Goal: Unclear

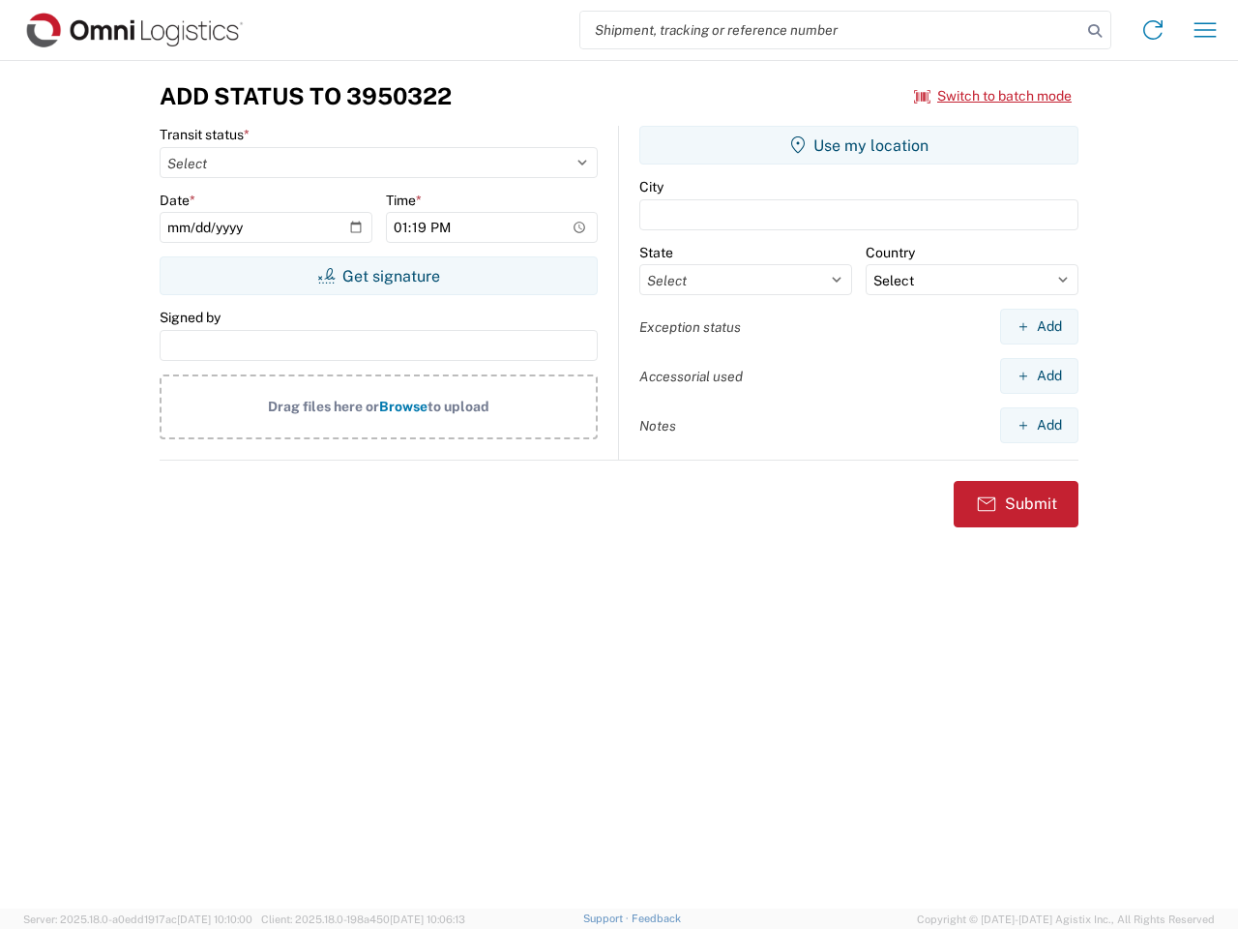
click at [831, 30] on input "search" at bounding box center [830, 30] width 501 height 37
click at [1095, 31] on icon at bounding box center [1095, 30] width 27 height 27
click at [1153, 30] on icon at bounding box center [1153, 30] width 31 height 31
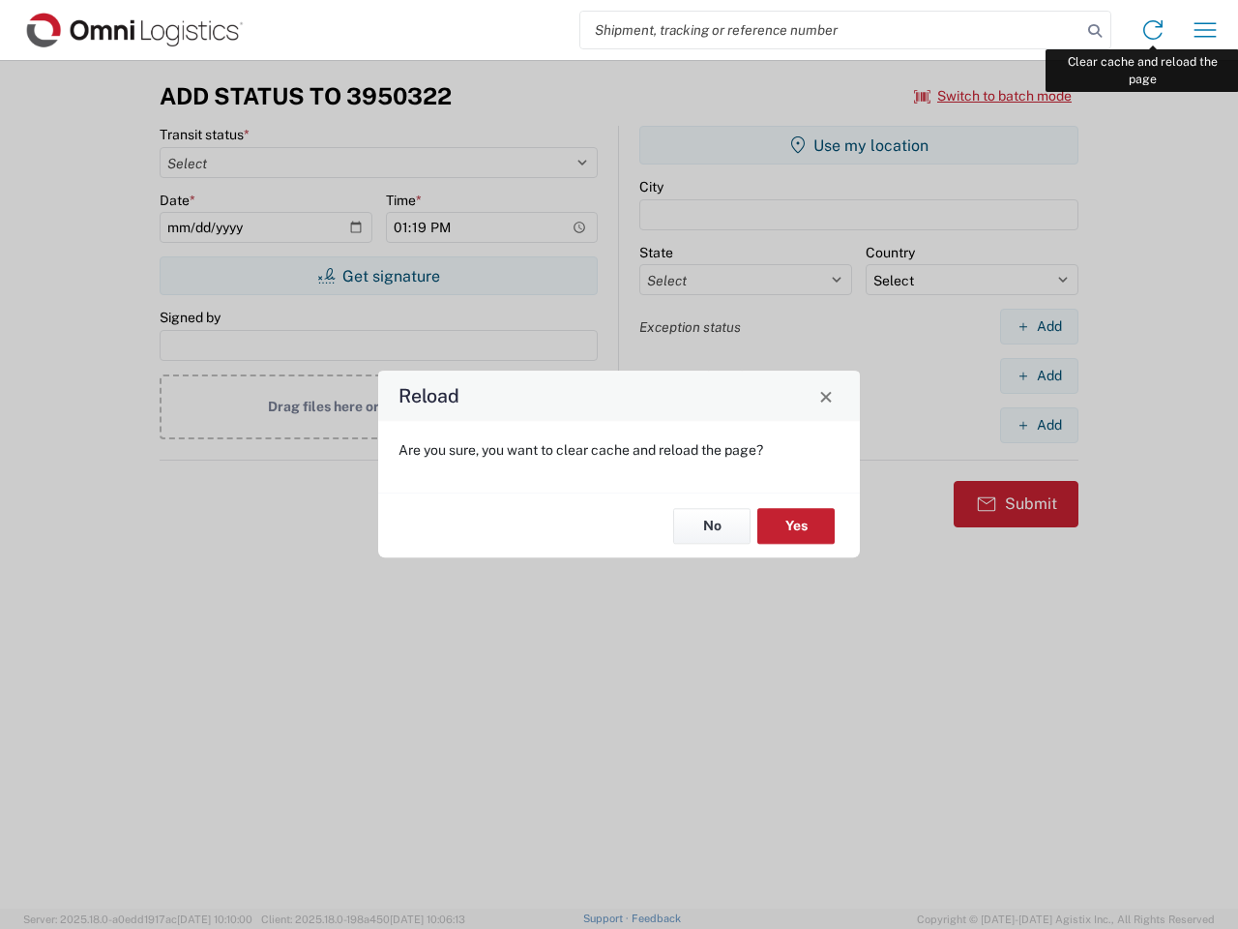
click at [1205, 30] on div "Reload Are you sure, you want to clear cache and reload the page? No Yes" at bounding box center [619, 464] width 1238 height 929
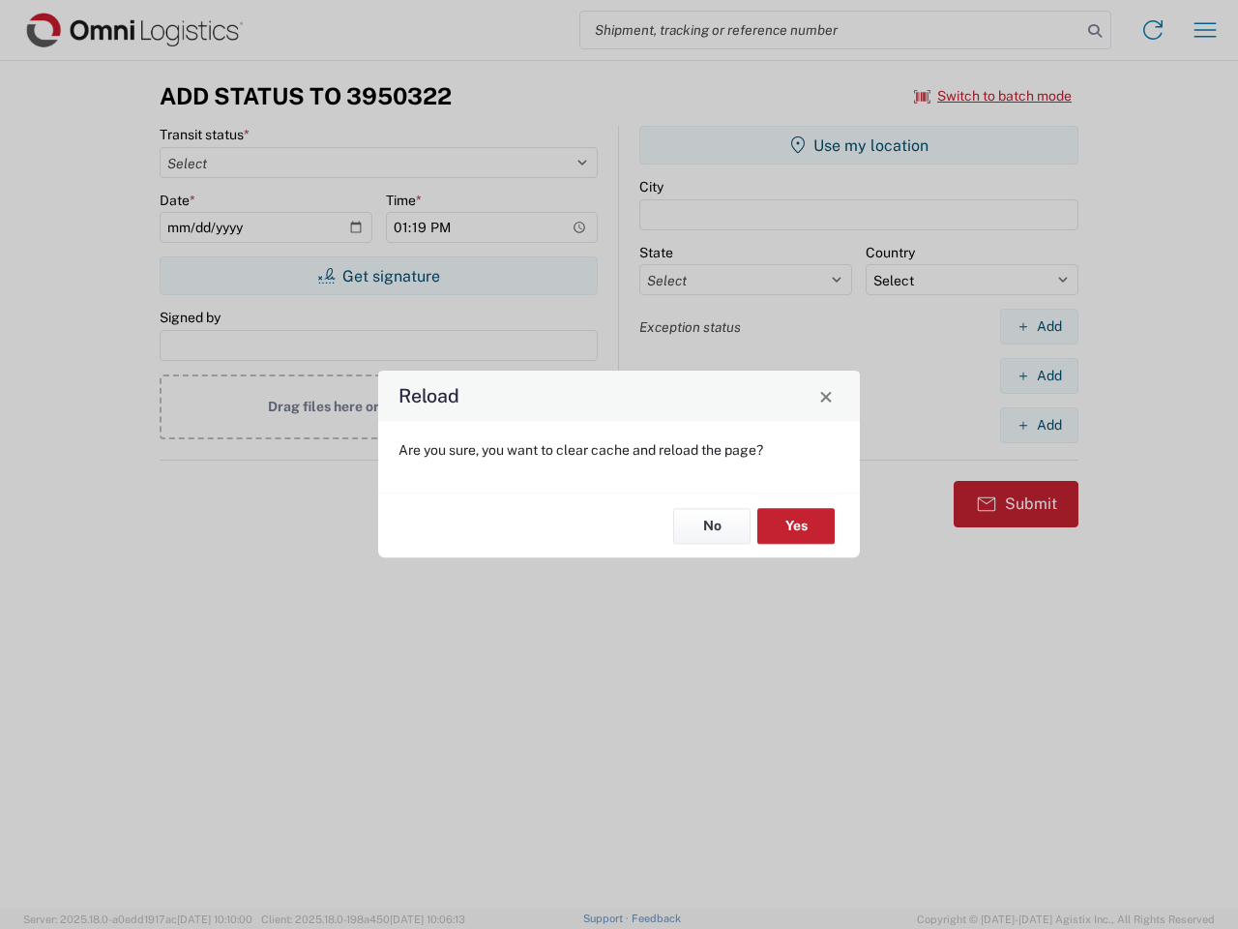
click at [994, 96] on div "Reload Are you sure, you want to clear cache and reload the page? No Yes" at bounding box center [619, 464] width 1238 height 929
click at [378, 276] on div "Reload Are you sure, you want to clear cache and reload the page? No Yes" at bounding box center [619, 464] width 1238 height 929
click at [859, 145] on div "Reload Are you sure, you want to clear cache and reload the page? No Yes" at bounding box center [619, 464] width 1238 height 929
click at [1039, 326] on div "Reload Are you sure, you want to clear cache and reload the page? No Yes" at bounding box center [619, 464] width 1238 height 929
click at [1039, 375] on div "Reload Are you sure, you want to clear cache and reload the page? No Yes" at bounding box center [619, 464] width 1238 height 929
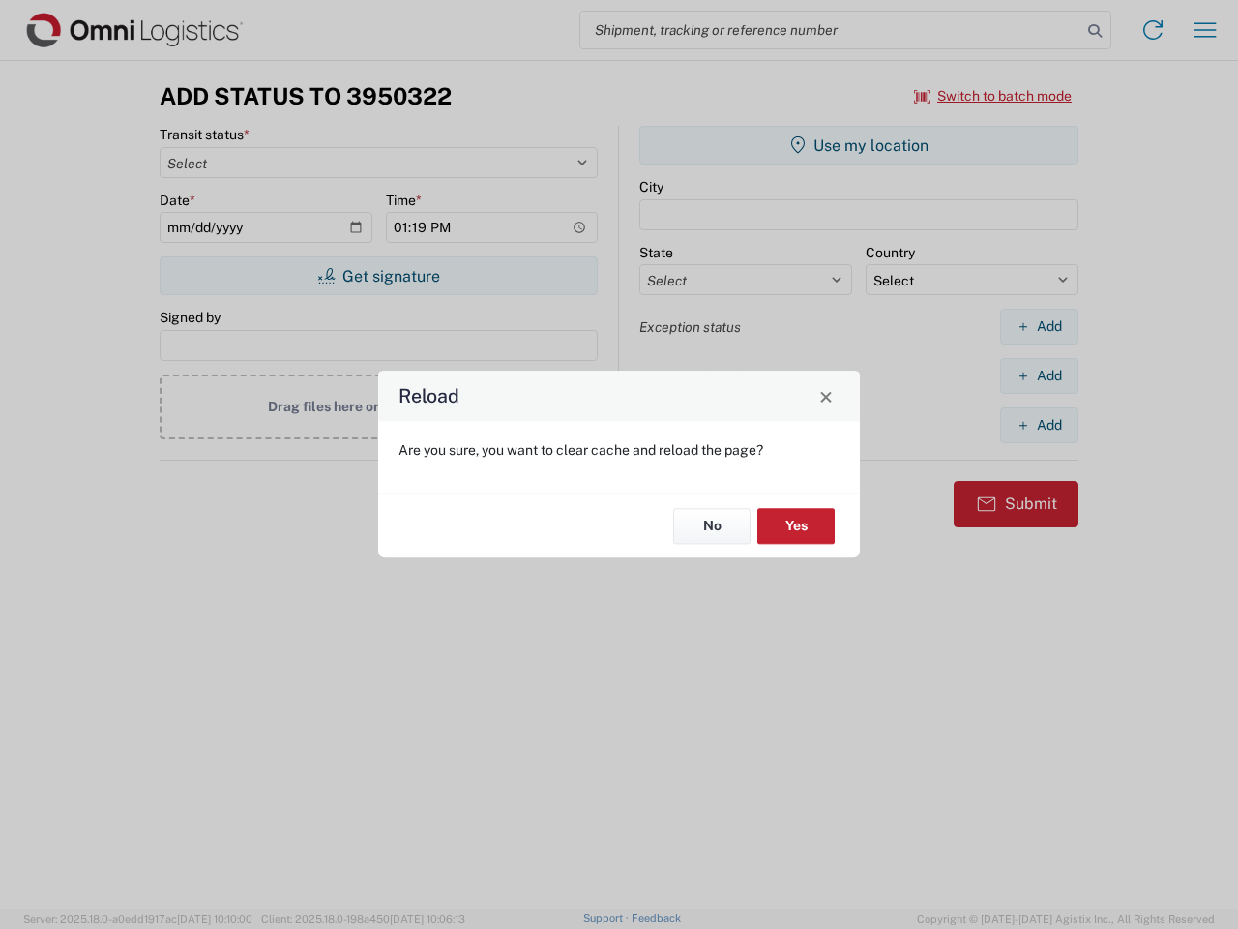
click at [1039, 425] on div "Reload Are you sure, you want to clear cache and reload the page? No Yes" at bounding box center [619, 464] width 1238 height 929
